Goal: Information Seeking & Learning: Learn about a topic

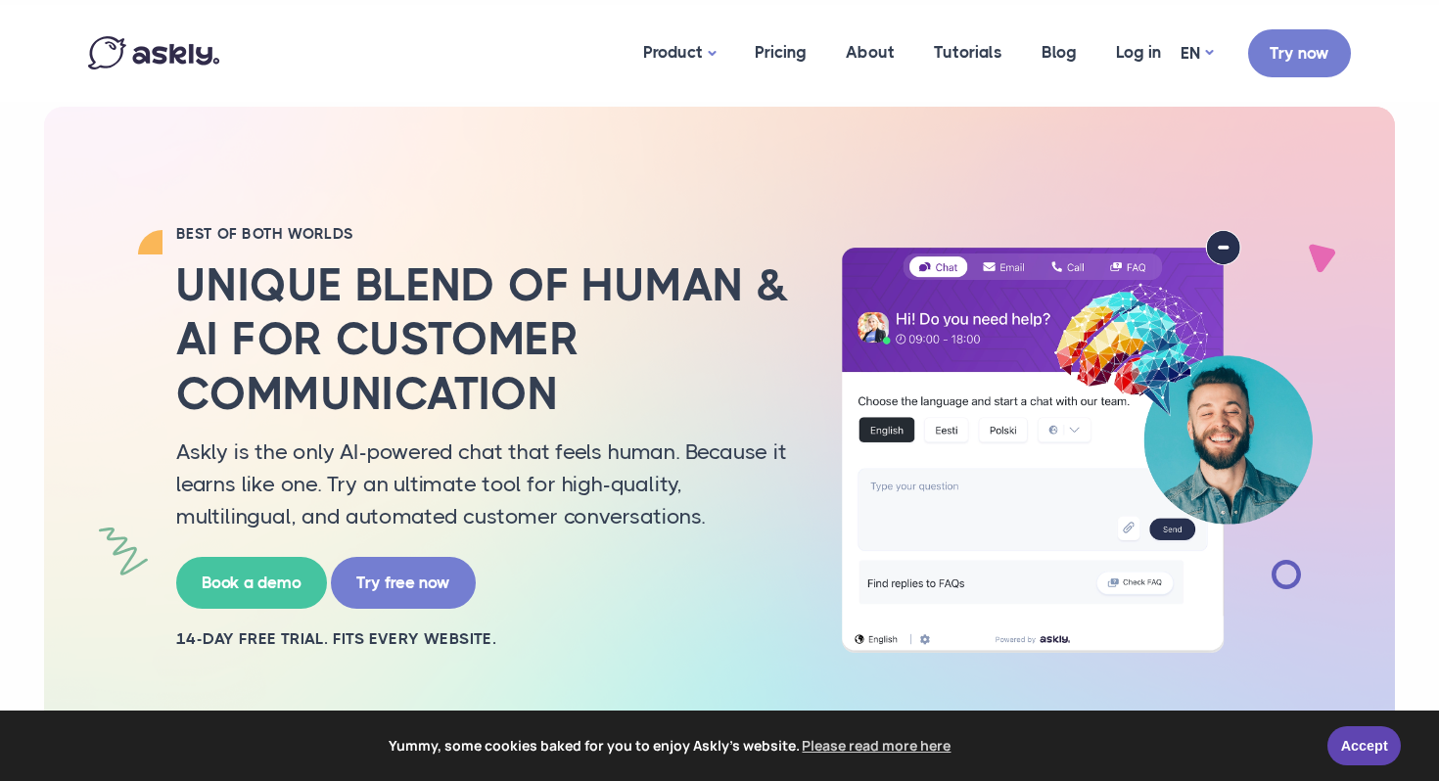
click at [180, 55] on img at bounding box center [153, 52] width 131 height 33
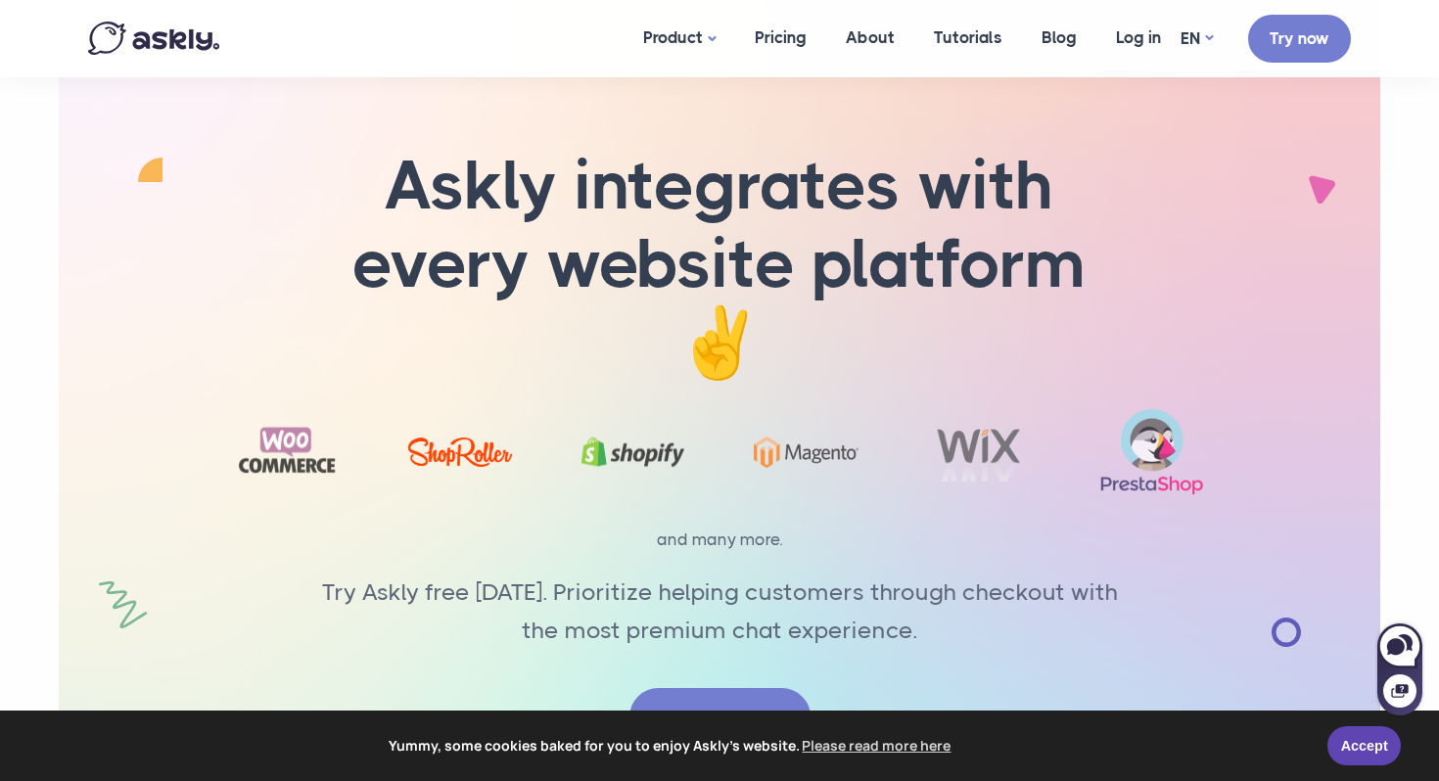
scroll to position [6297, 0]
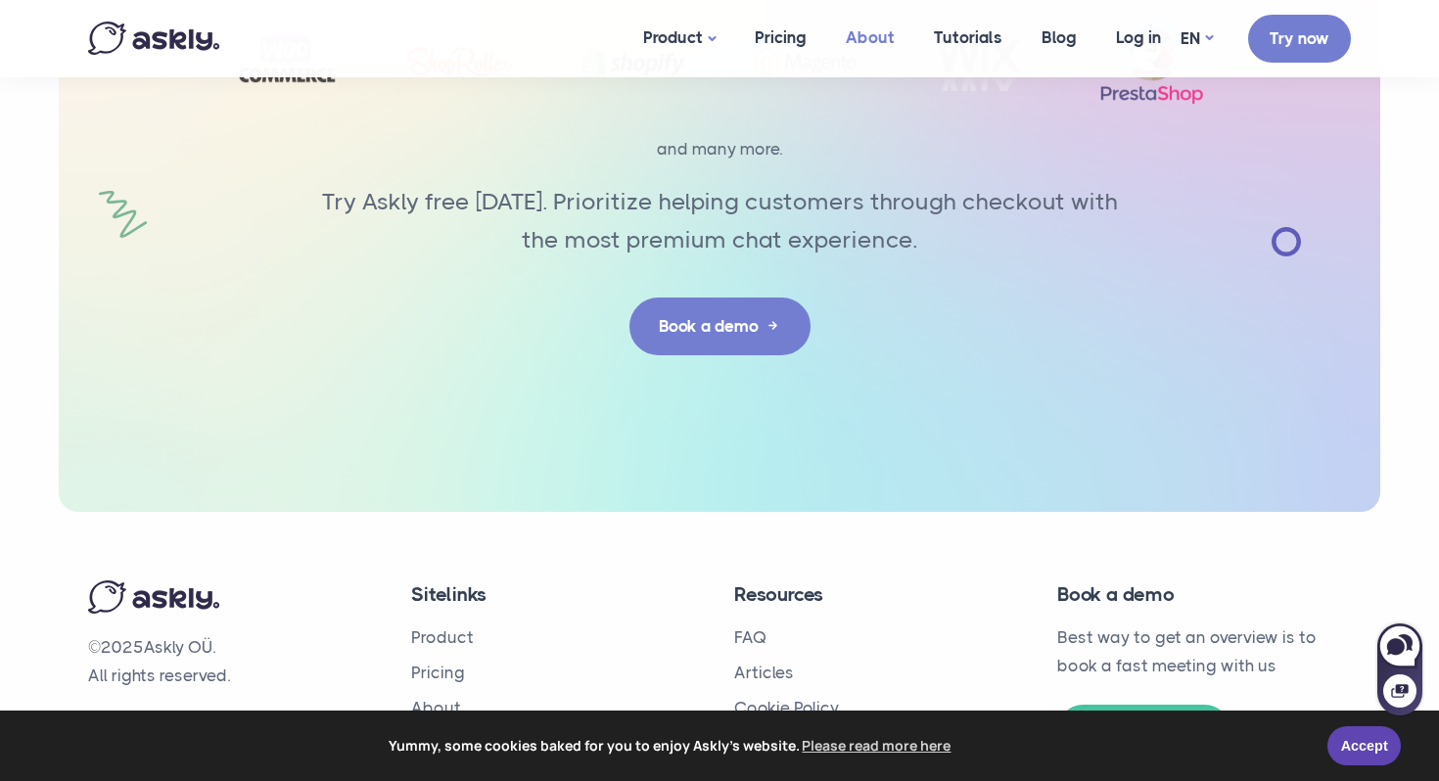
click at [871, 37] on link "About" at bounding box center [870, 37] width 88 height 75
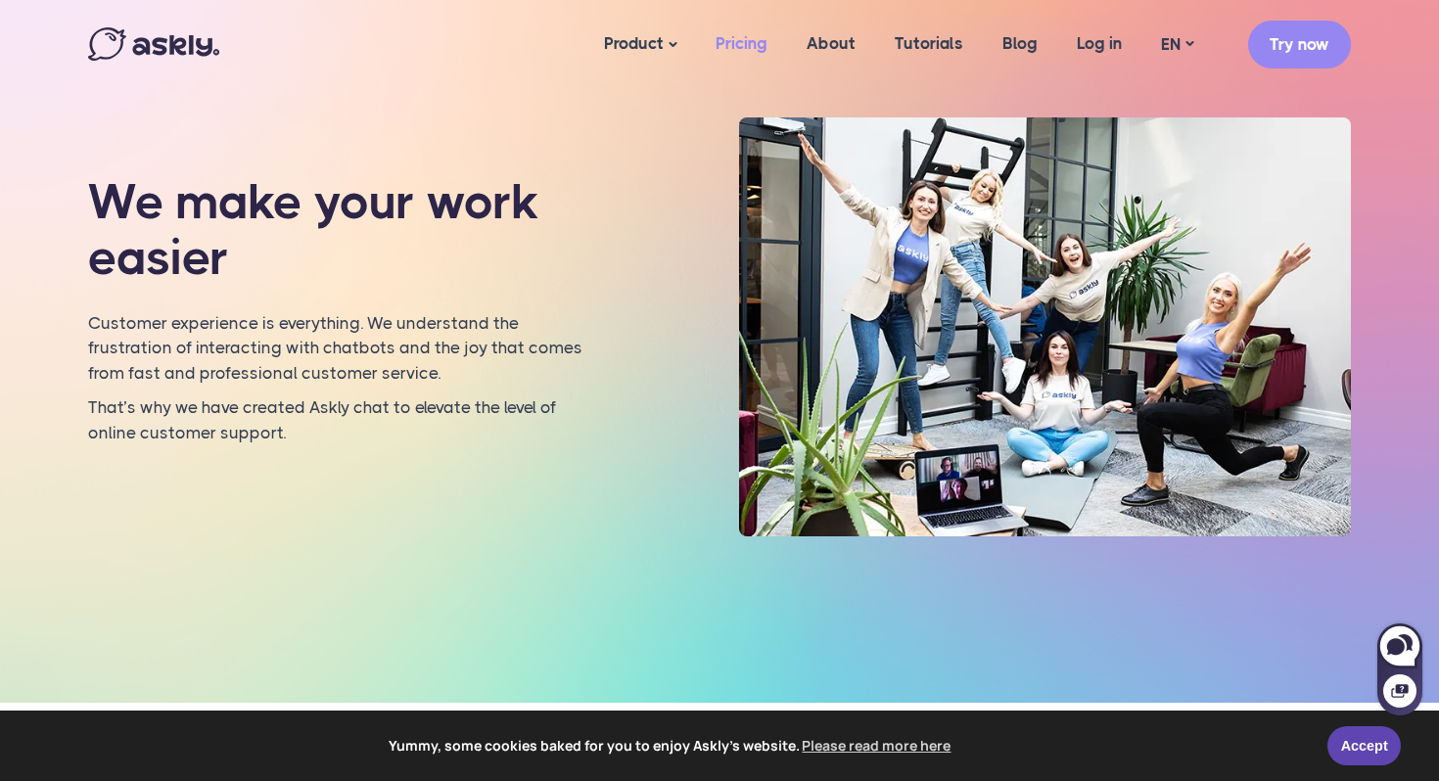
click at [753, 47] on link "Pricing" at bounding box center [741, 43] width 91 height 75
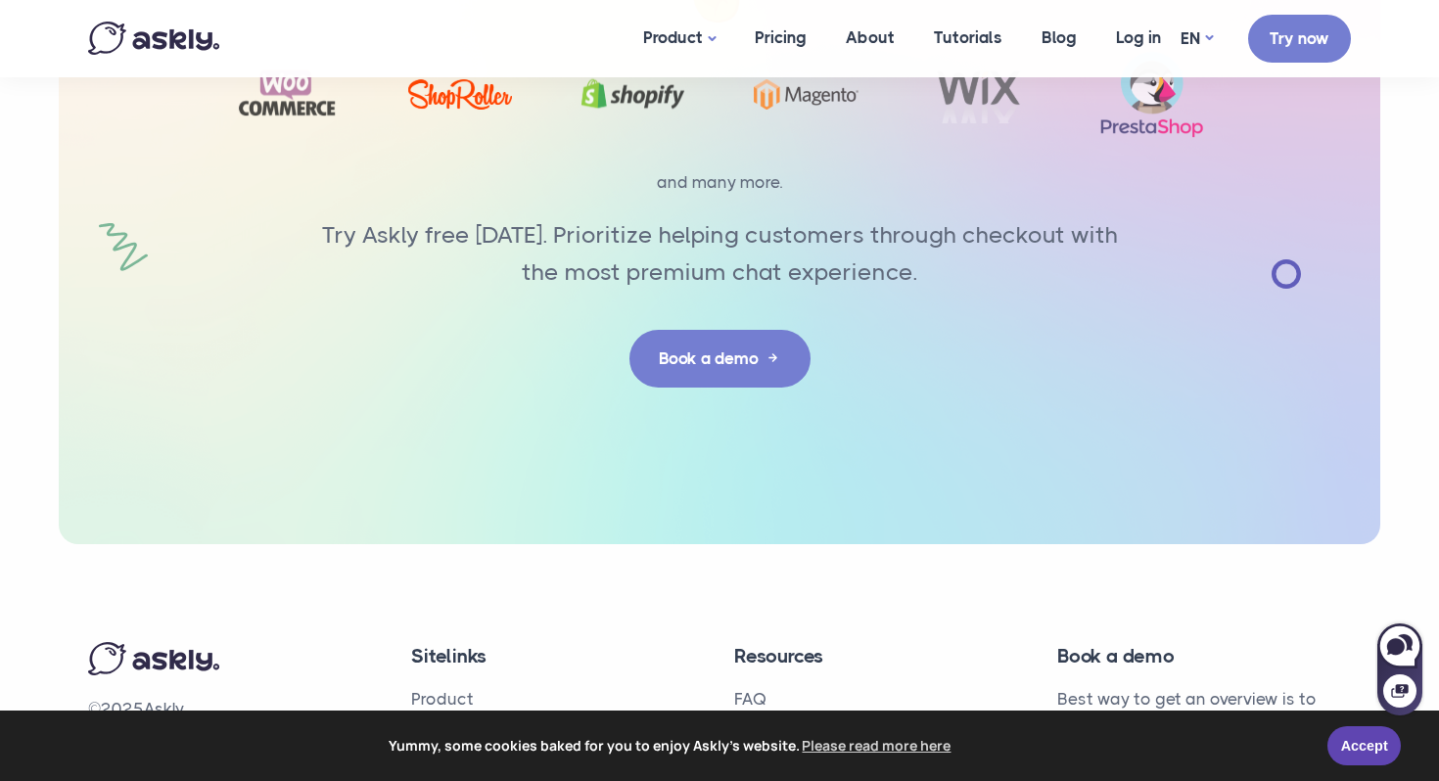
scroll to position [3657, 0]
